Goal: Information Seeking & Learning: Check status

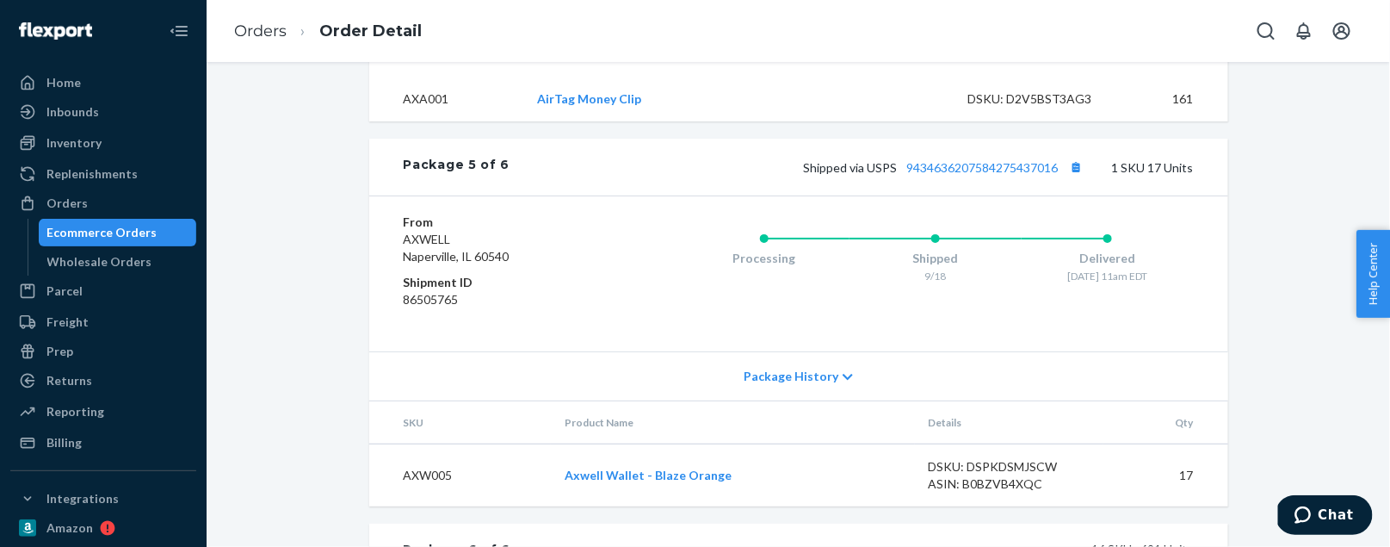
scroll to position [7675, 0]
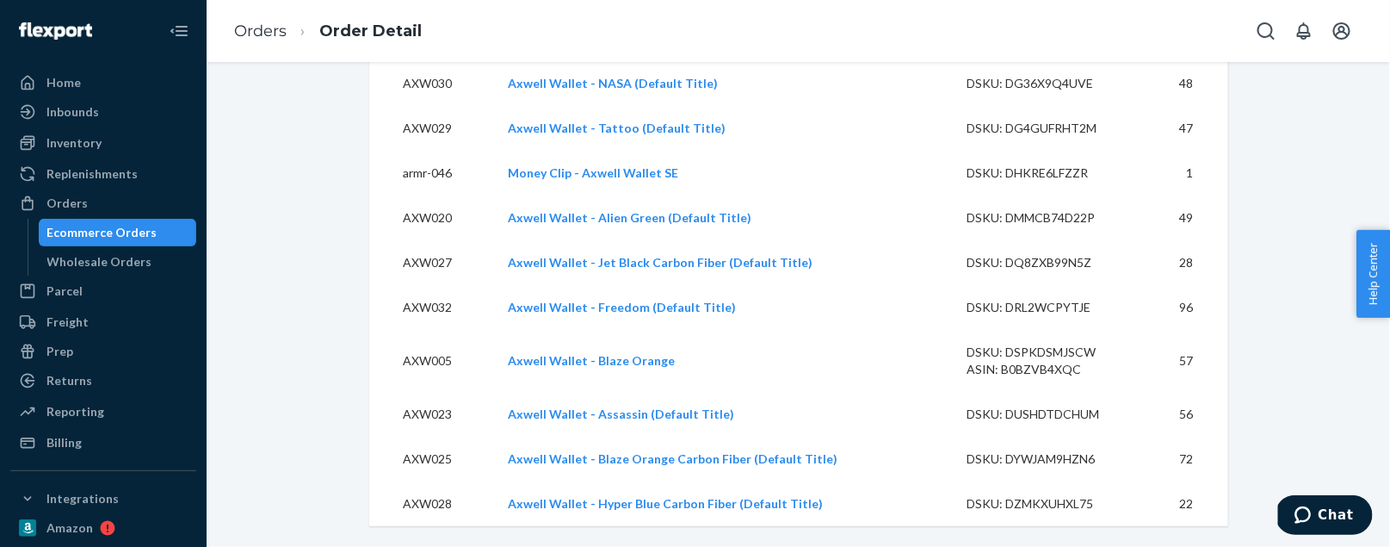
scroll to position [8686, 0]
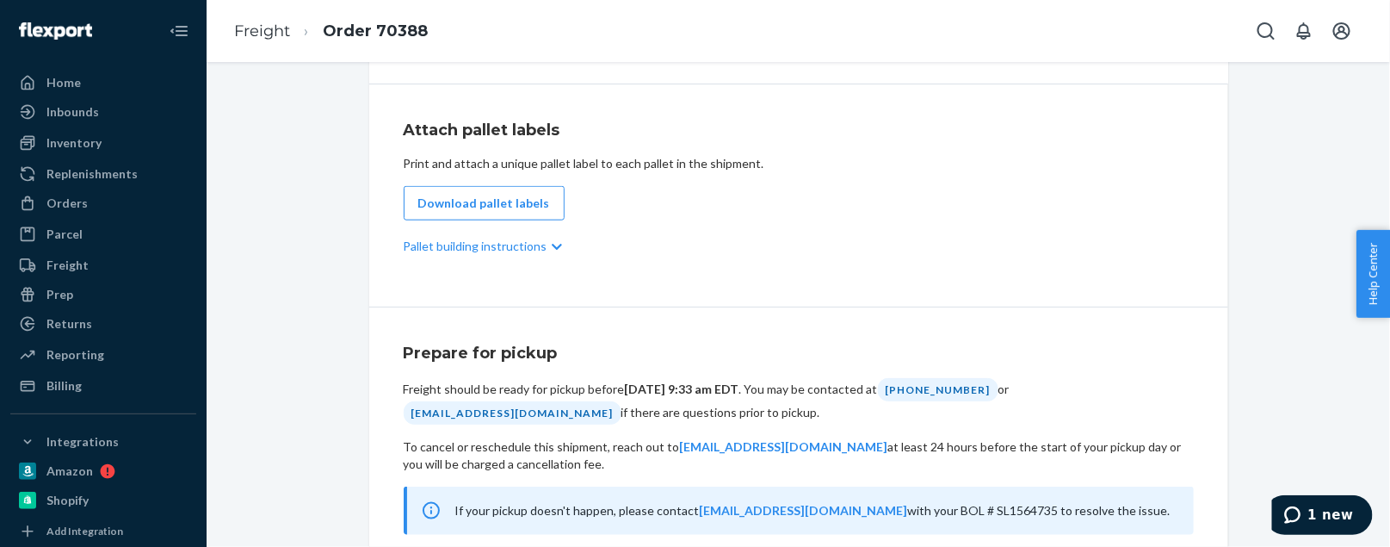
scroll to position [644, 0]
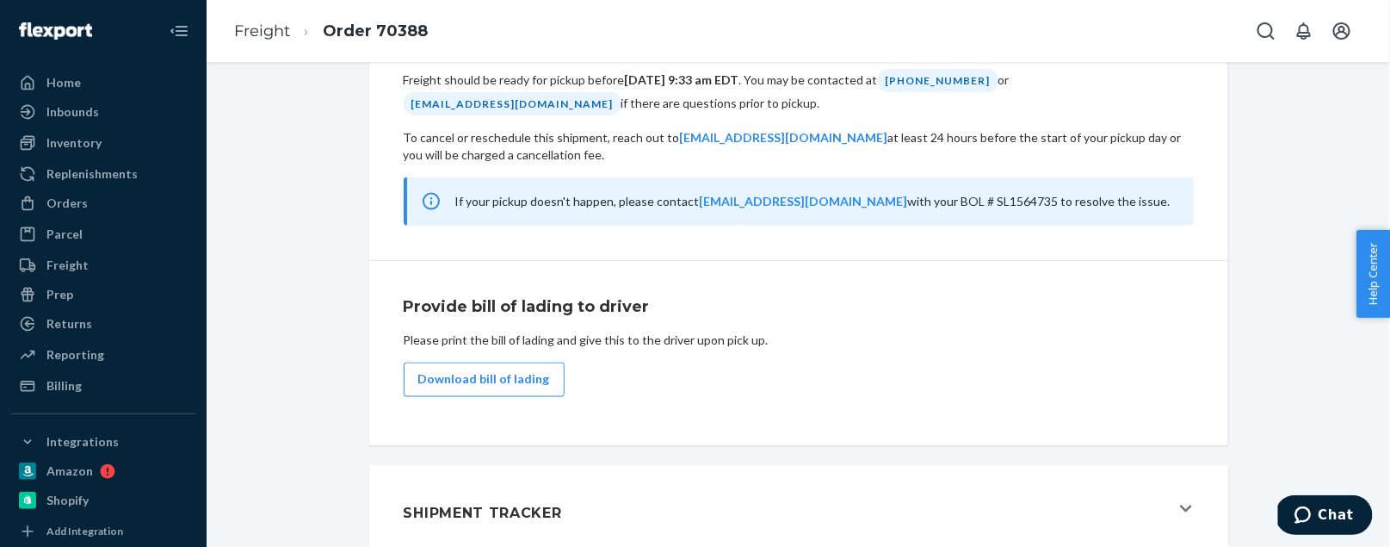
scroll to position [981, 0]
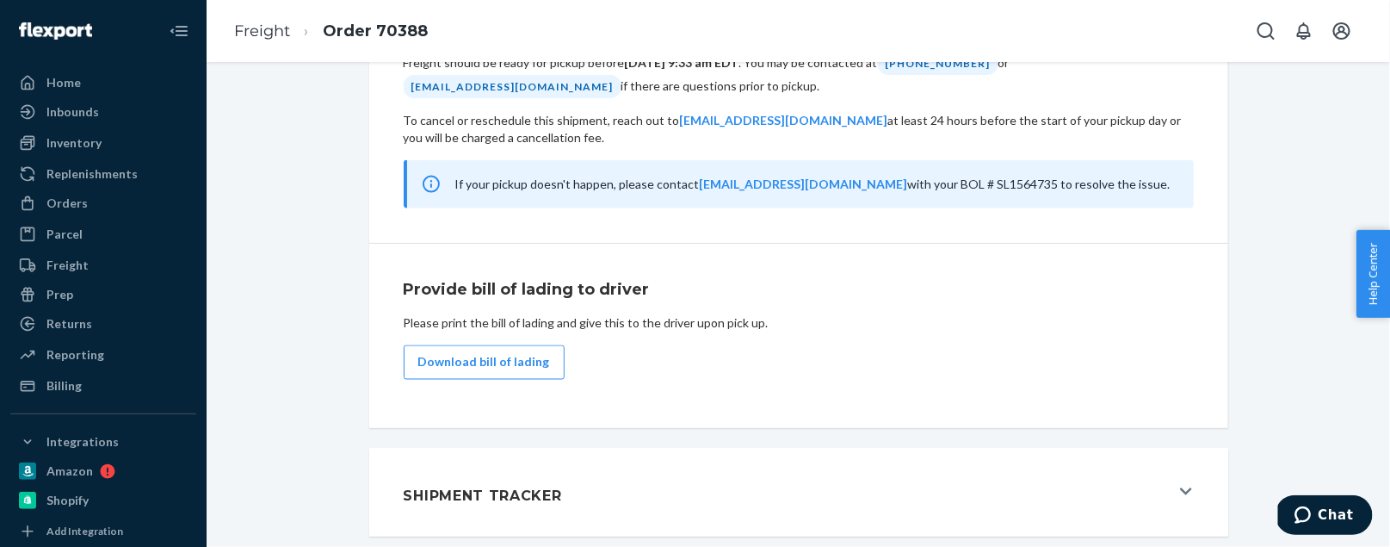
click at [634, 490] on div "Shipment Tracker" at bounding box center [787, 492] width 766 height 46
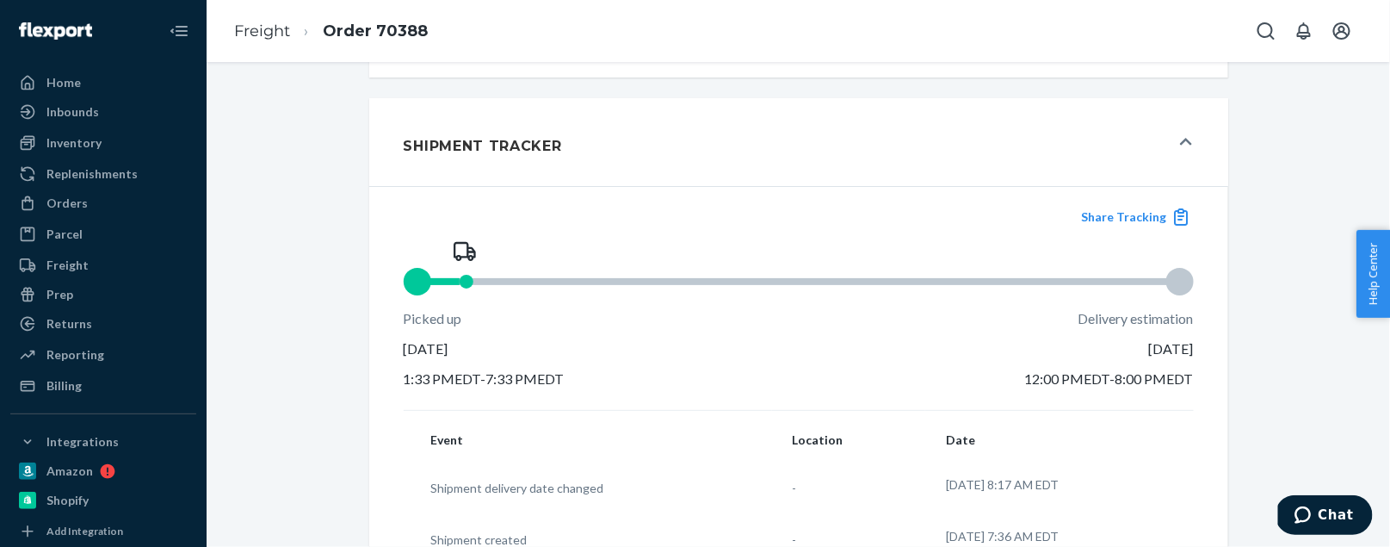
scroll to position [1380, 0]
